Goal: Transaction & Acquisition: Subscribe to service/newsletter

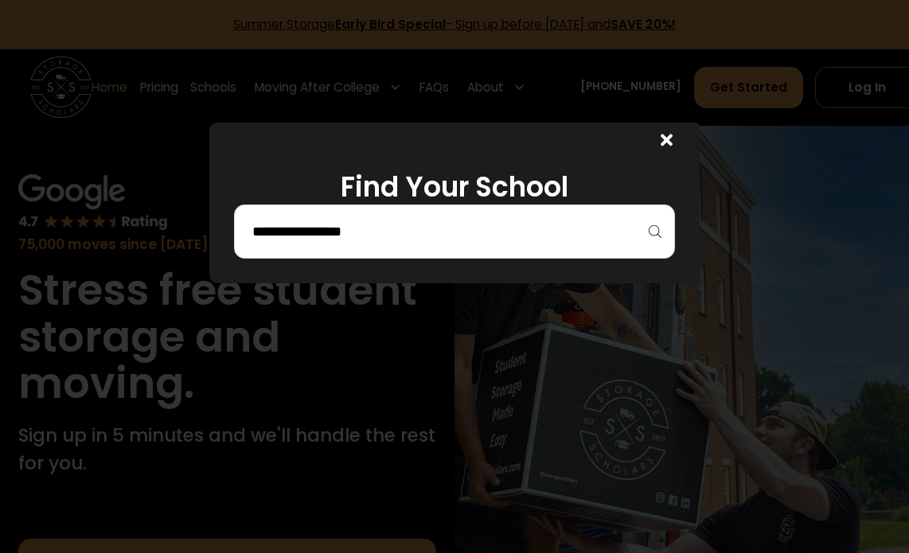
click at [668, 143] on icon at bounding box center [666, 140] width 12 height 18
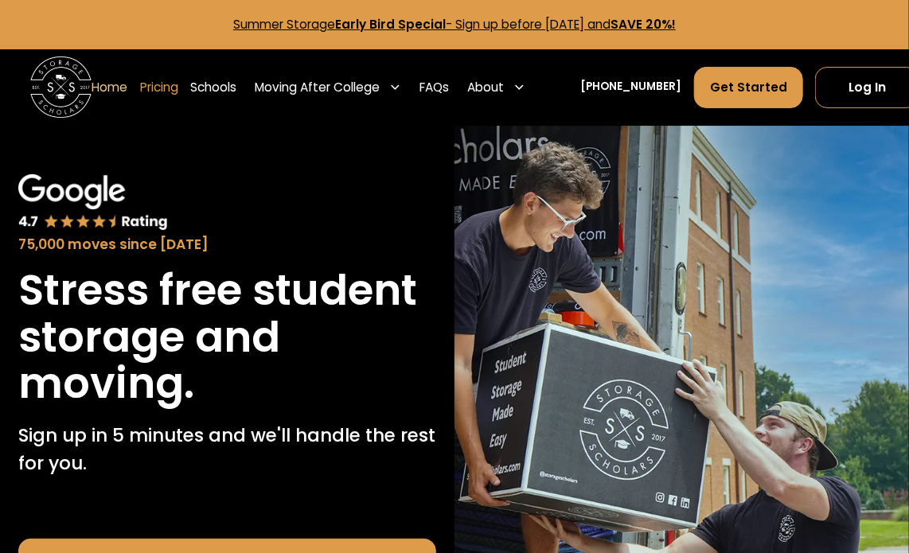
click at [162, 90] on link "Pricing" at bounding box center [159, 87] width 38 height 43
click at [762, 78] on link "Get Started" at bounding box center [748, 87] width 109 height 41
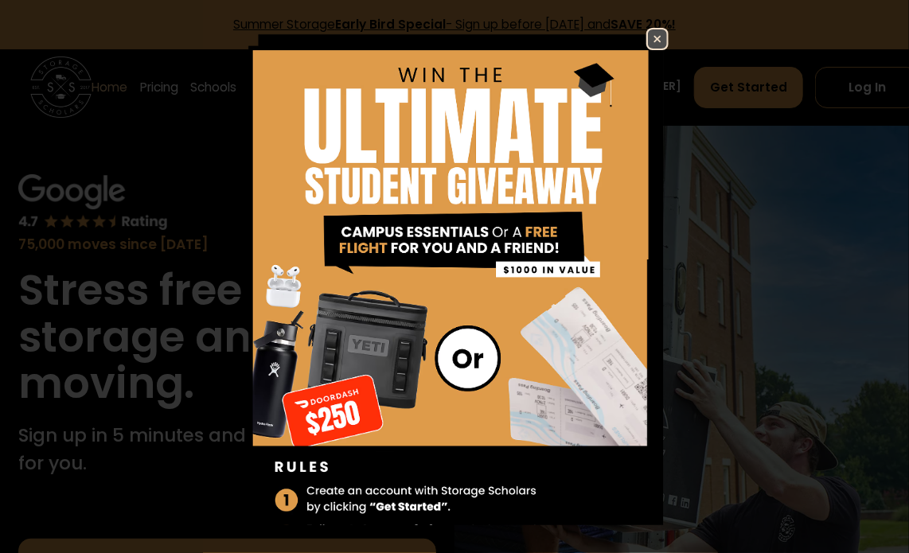
click at [648, 41] on img at bounding box center [657, 38] width 19 height 19
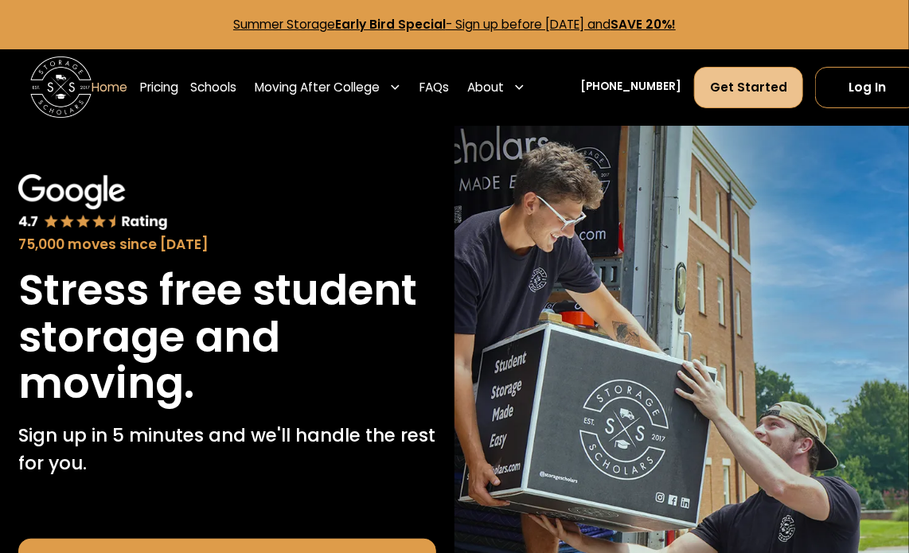
click at [716, 77] on link "Get Started" at bounding box center [748, 87] width 109 height 41
